Goal: Transaction & Acquisition: Purchase product/service

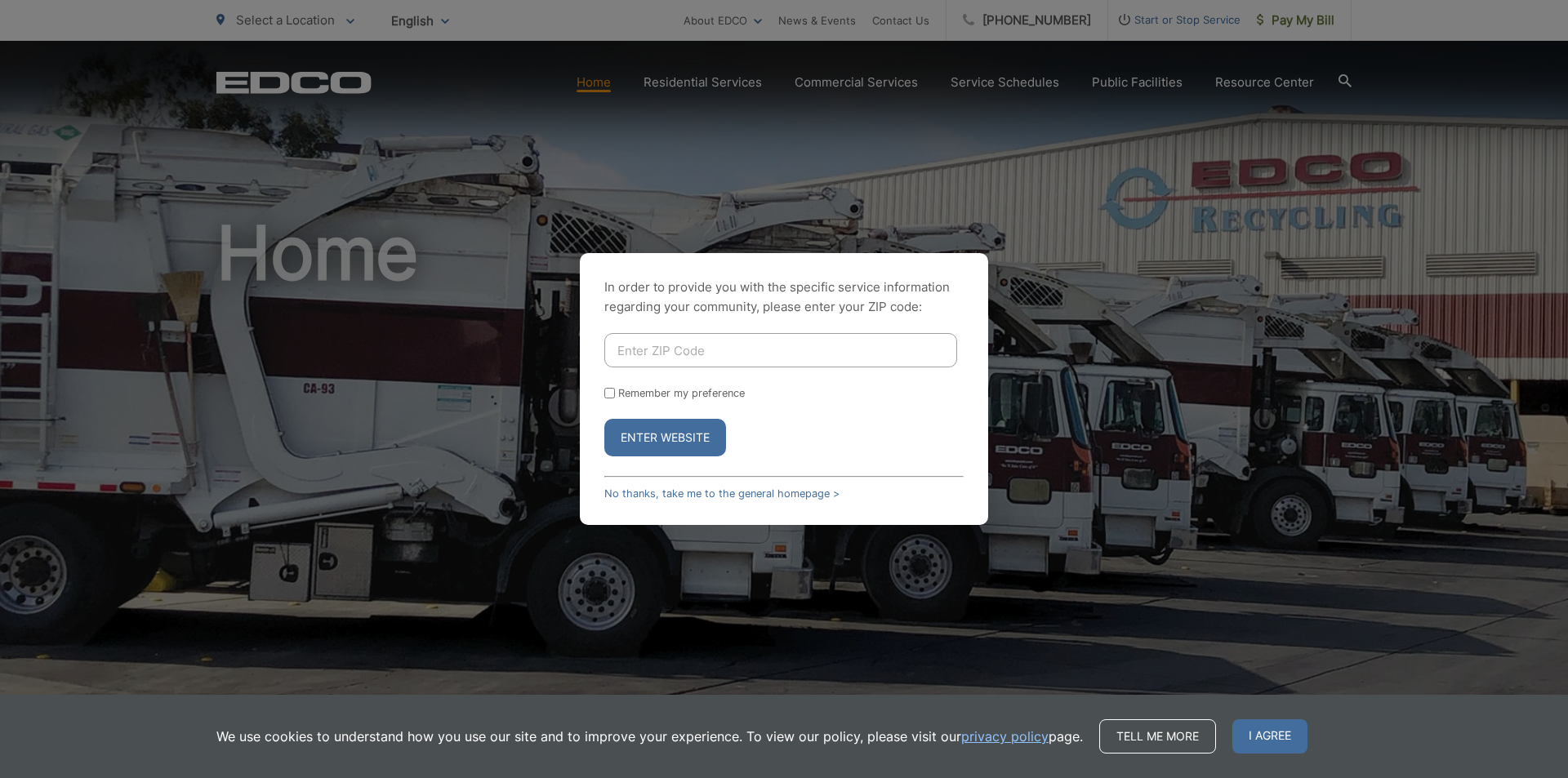
drag, startPoint x: 666, startPoint y: 363, endPoint x: 677, endPoint y: 349, distance: 17.8
click at [668, 363] on input "Enter ZIP Code" at bounding box center [781, 350] width 353 height 34
type input "92025"
click at [671, 441] on button "Enter Website" at bounding box center [665, 438] width 122 height 37
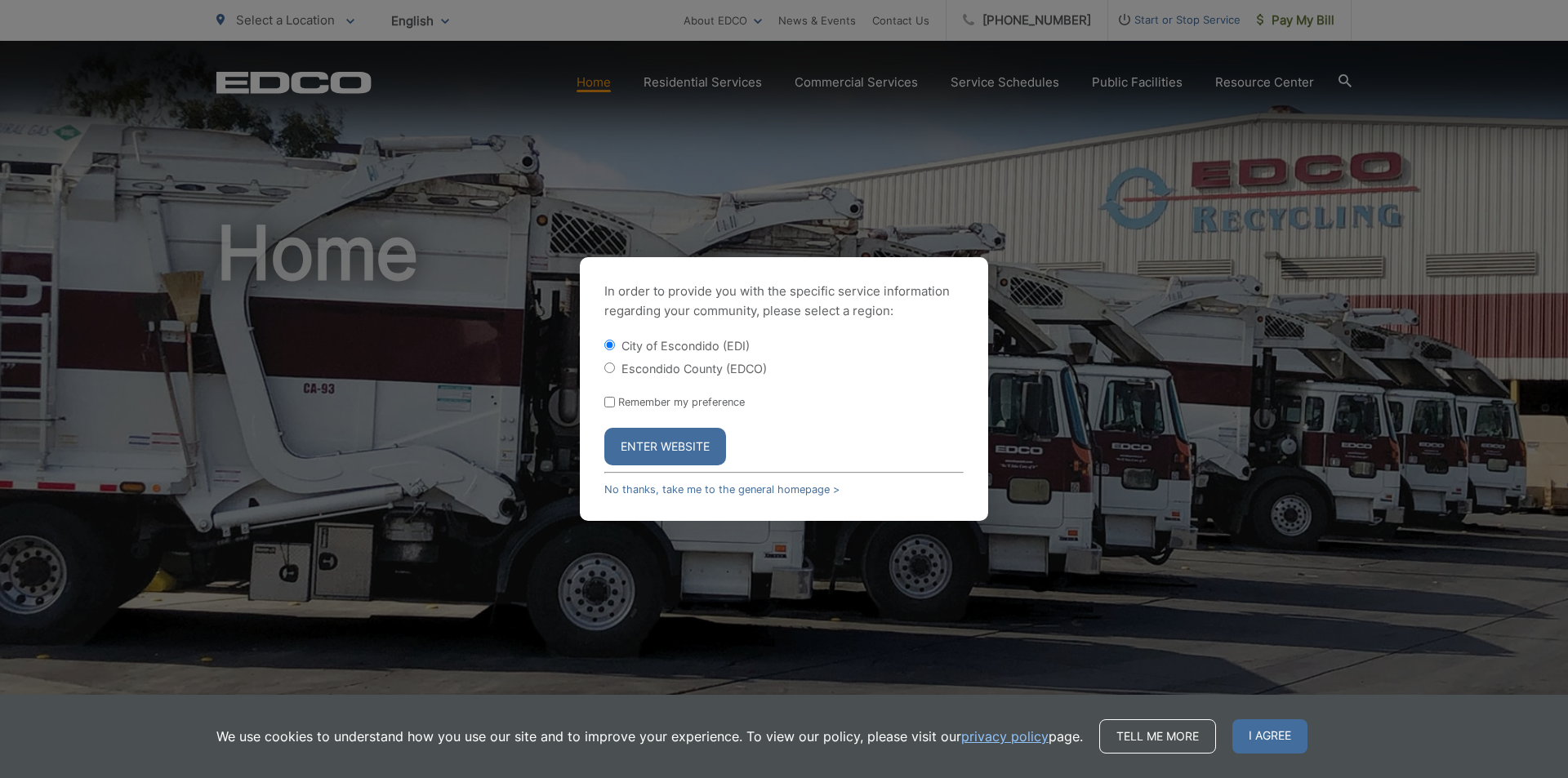
click at [614, 369] on input "Escondido County (EDCO)" at bounding box center [609, 368] width 10 height 10
radio input "true"
click at [640, 448] on button "Enter Website" at bounding box center [665, 447] width 122 height 37
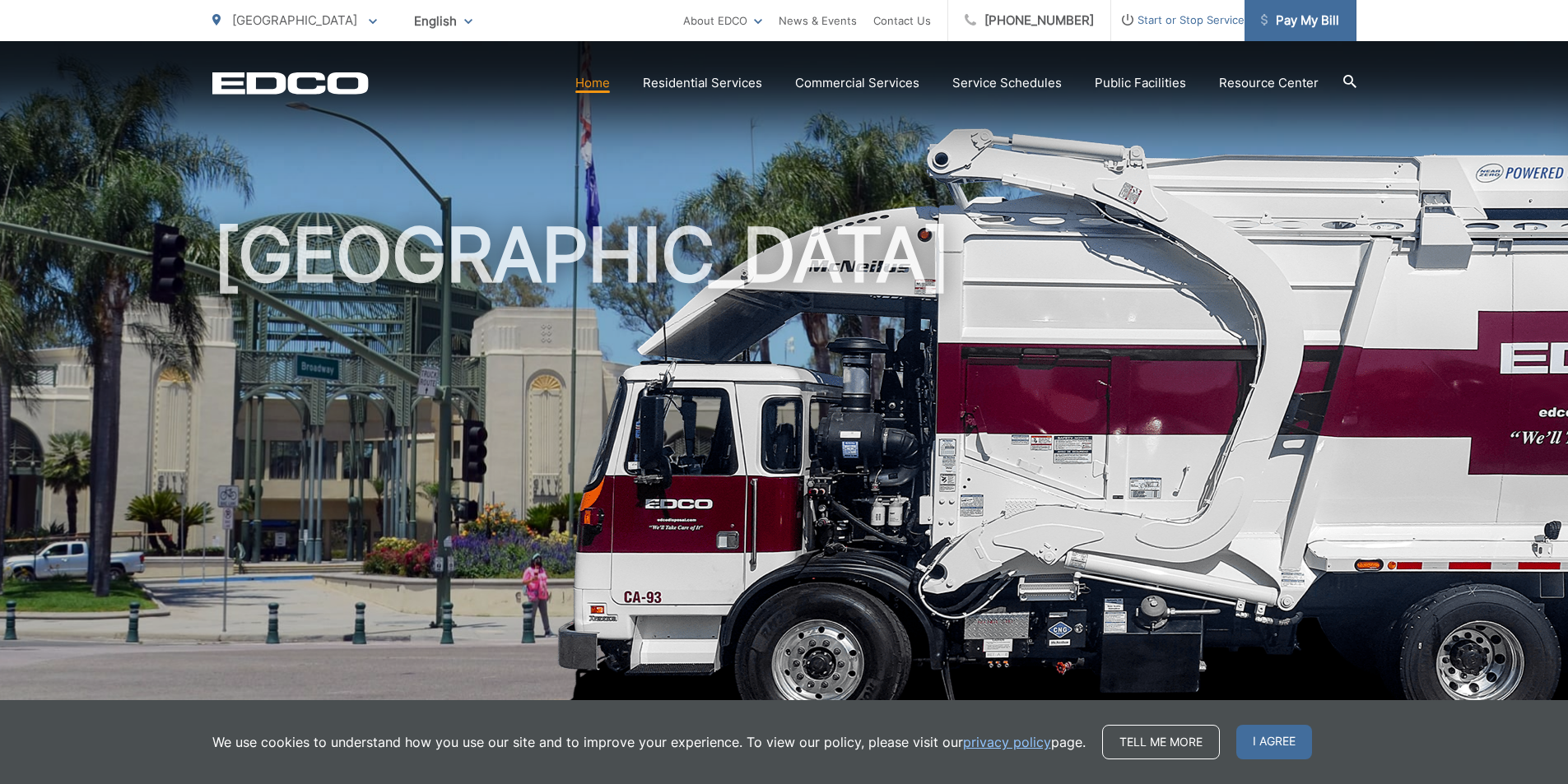
click at [1302, 24] on span "Pay My Bill" at bounding box center [1299, 20] width 78 height 20
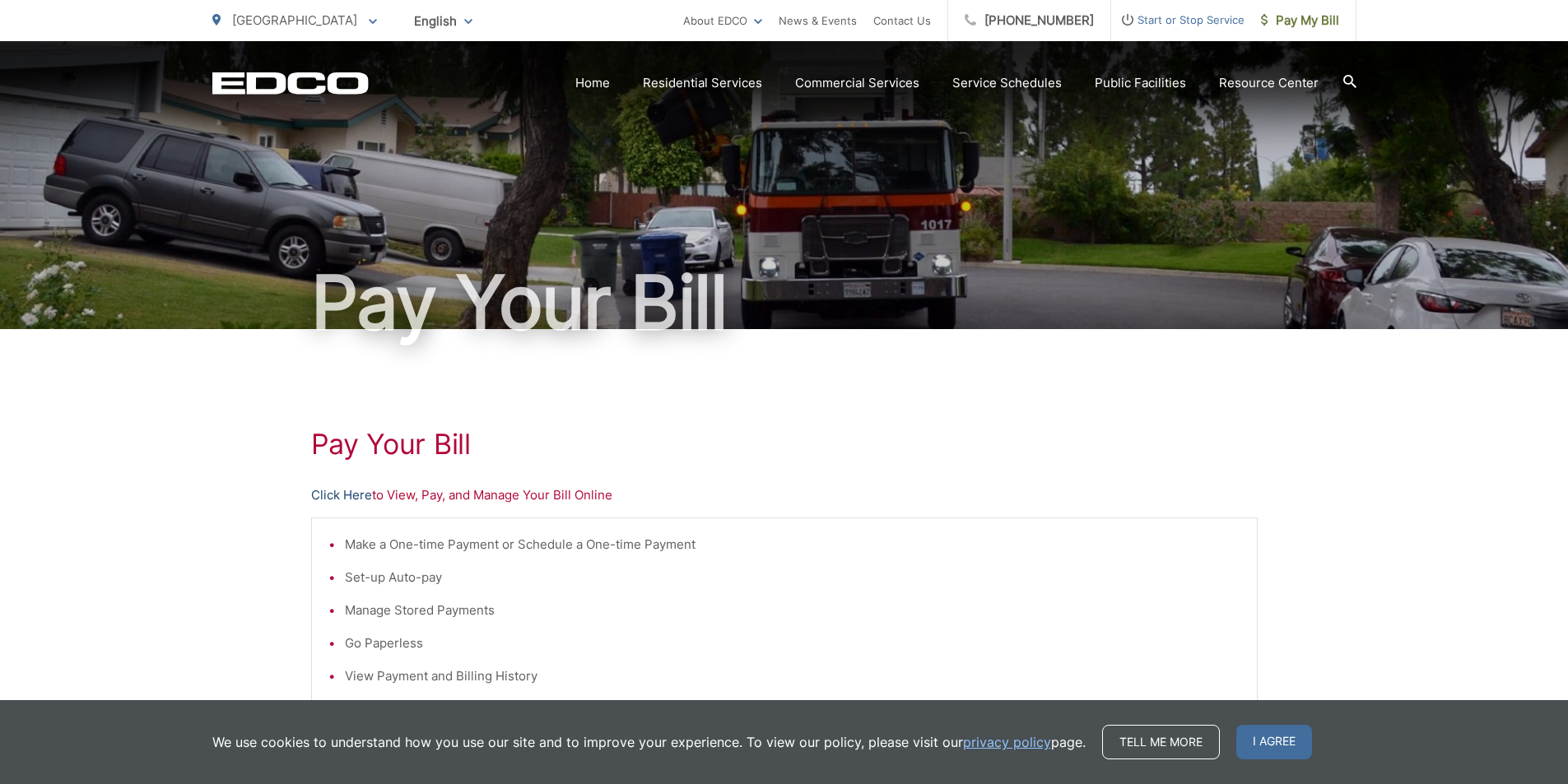
click at [343, 499] on link "Click Here" at bounding box center [341, 495] width 61 height 20
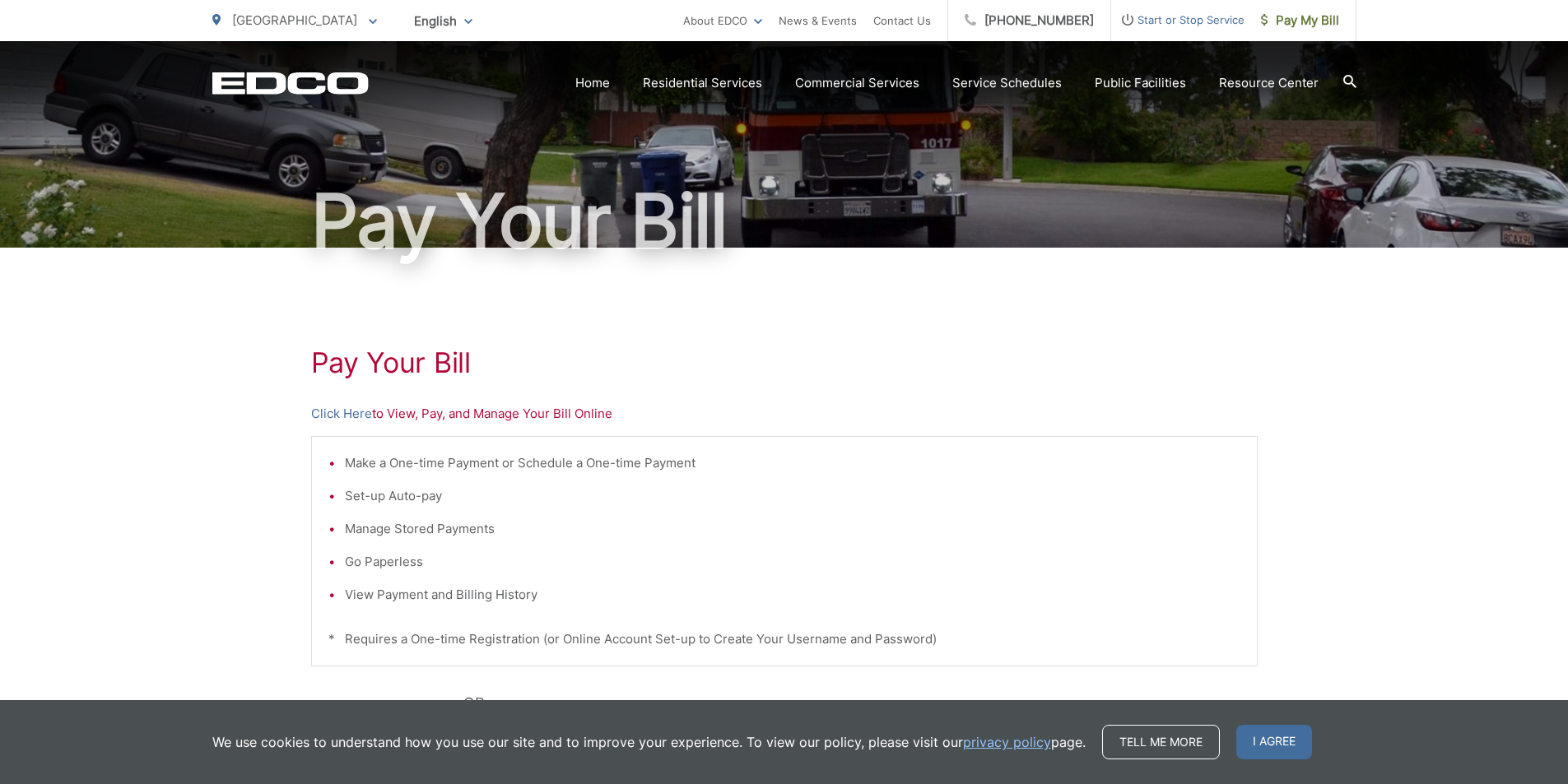
scroll to position [82, 0]
click at [994, 78] on link "Service Schedules" at bounding box center [1006, 82] width 109 height 20
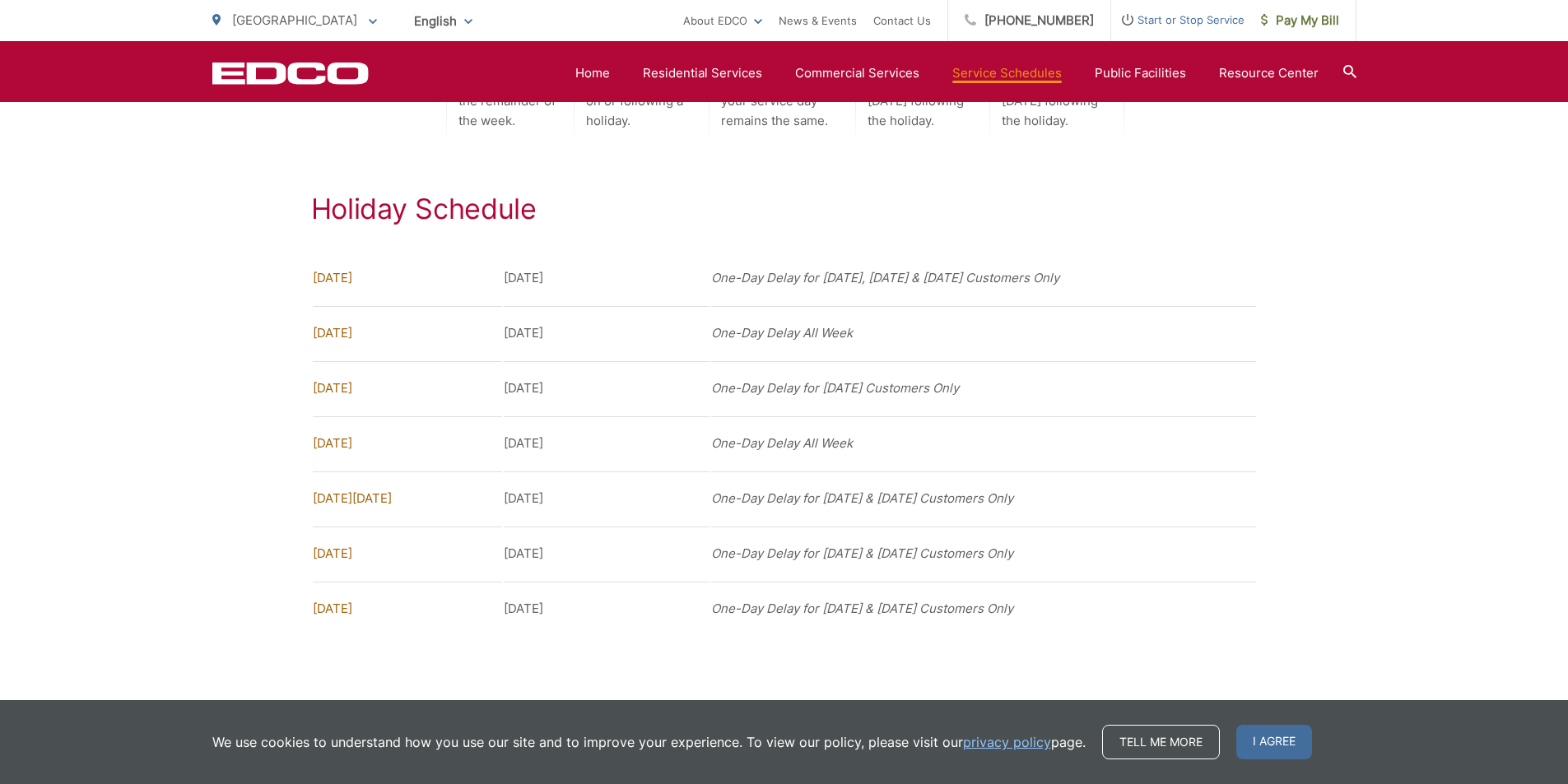
scroll to position [1156, 0]
